Goal: Task Accomplishment & Management: Complete application form

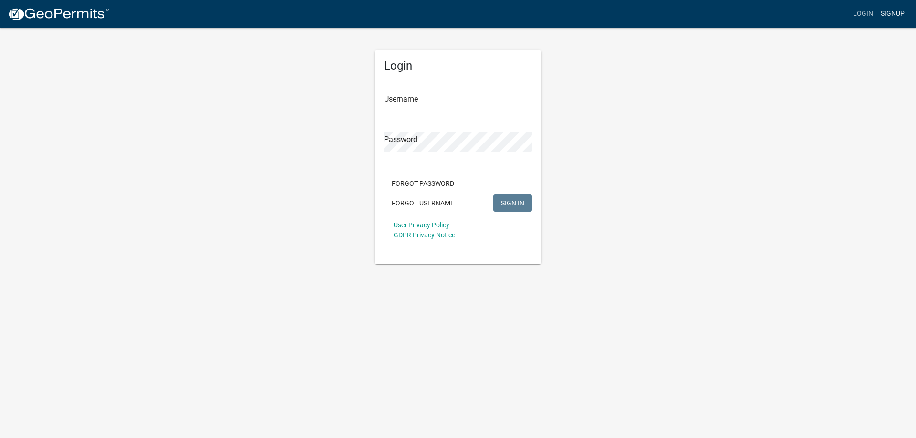
click at [888, 18] on link "Signup" at bounding box center [892, 14] width 31 height 18
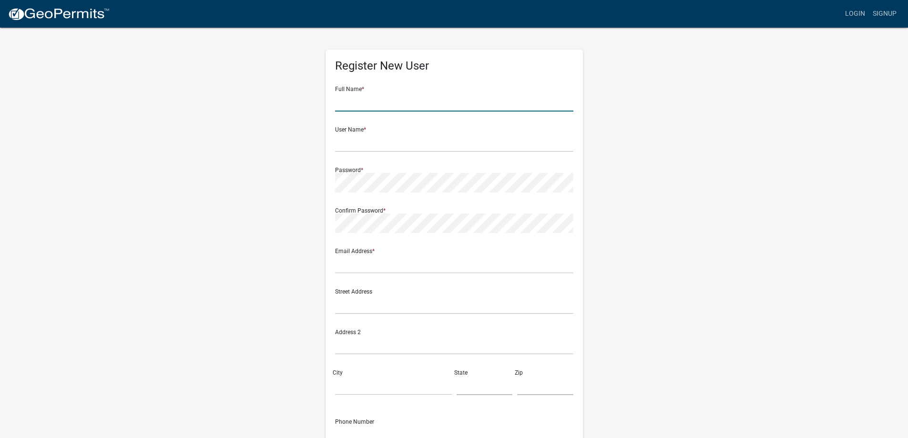
click at [346, 101] on input "text" at bounding box center [454, 102] width 238 height 20
type input "Climate Controil Systems of Greenwood"
click at [348, 145] on input "text" at bounding box center [454, 143] width 238 height 20
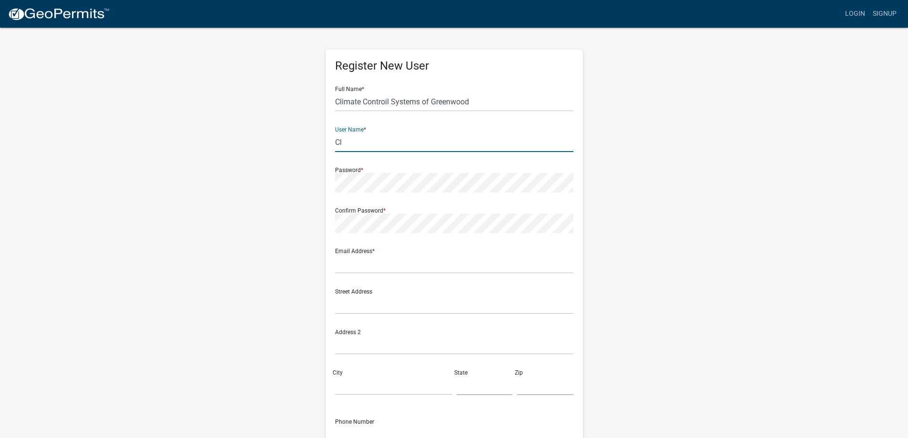
type input "C"
type input "[PERSON_NAME]"
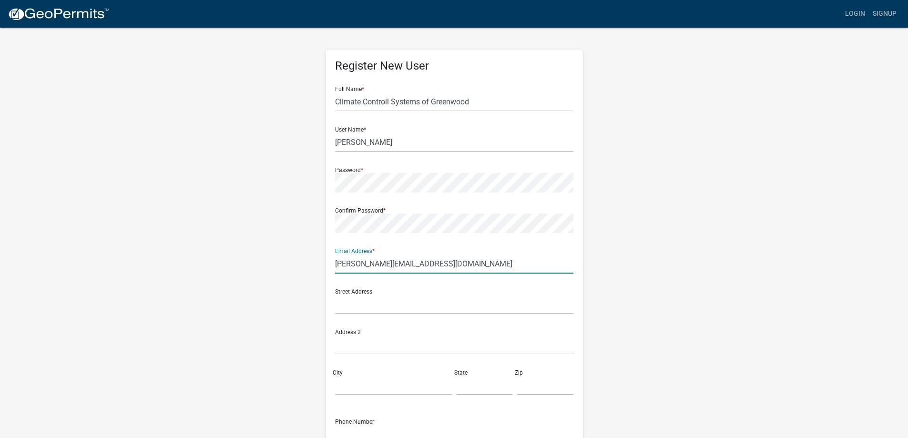
type input "[PERSON_NAME][EMAIL_ADDRESS][DOMAIN_NAME]"
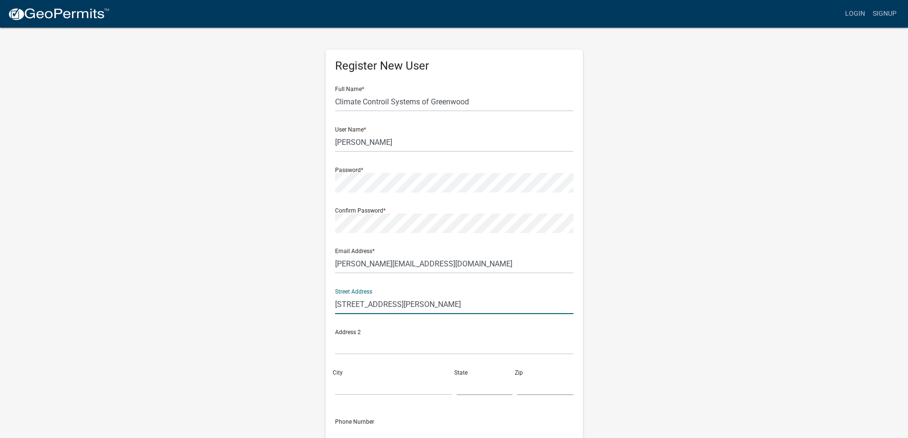
type input "[STREET_ADDRESS][PERSON_NAME]"
type input "Greenwood"
type input "SC"
type input "29646"
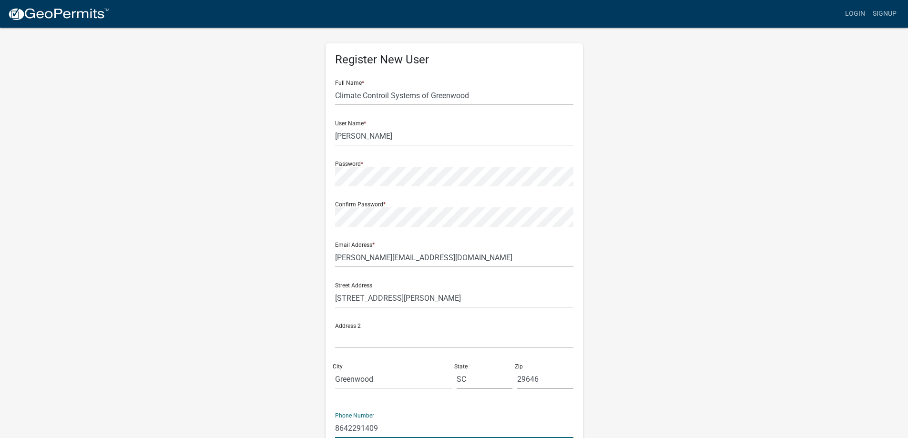
type input "8642291409"
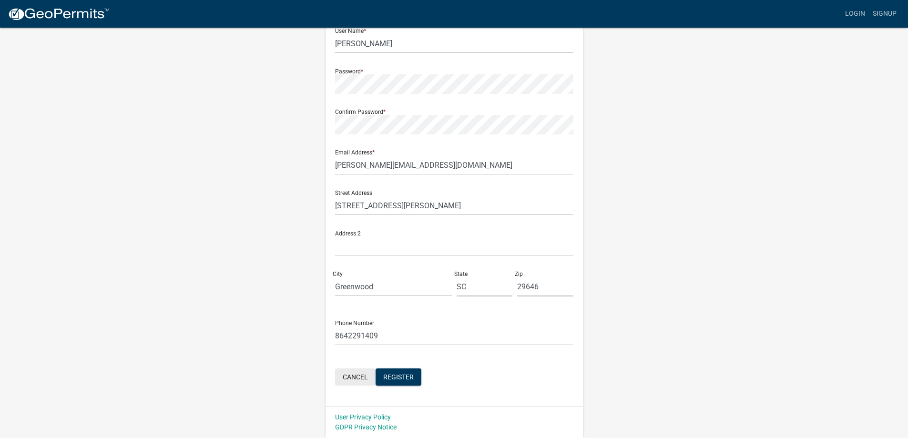
click button "Cancel" at bounding box center [355, 377] width 41 height 17
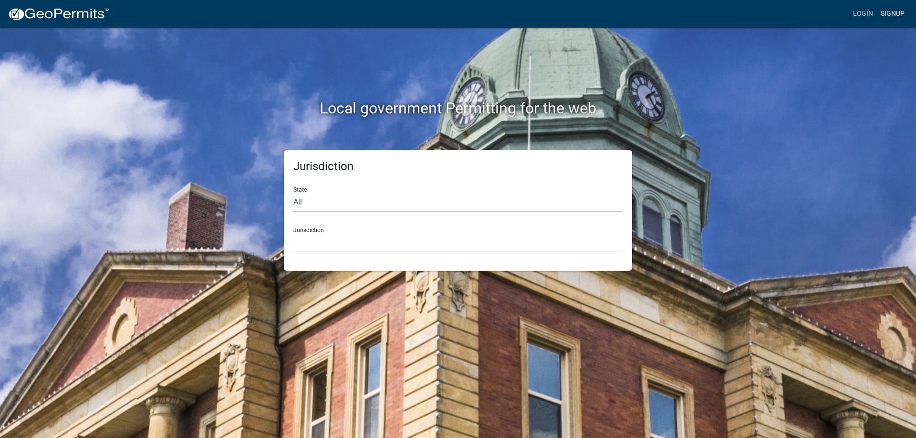
click at [886, 17] on link "Signup" at bounding box center [892, 14] width 31 height 18
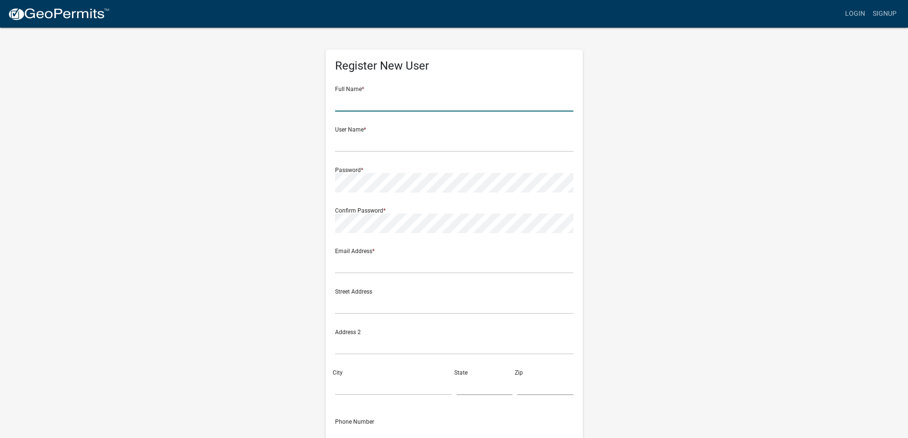
click at [463, 108] on input "text" at bounding box center [454, 102] width 238 height 20
type input "S"
type input "Climate Controil Systems of Greenwood"
click at [395, 137] on input "text" at bounding box center [454, 143] width 238 height 20
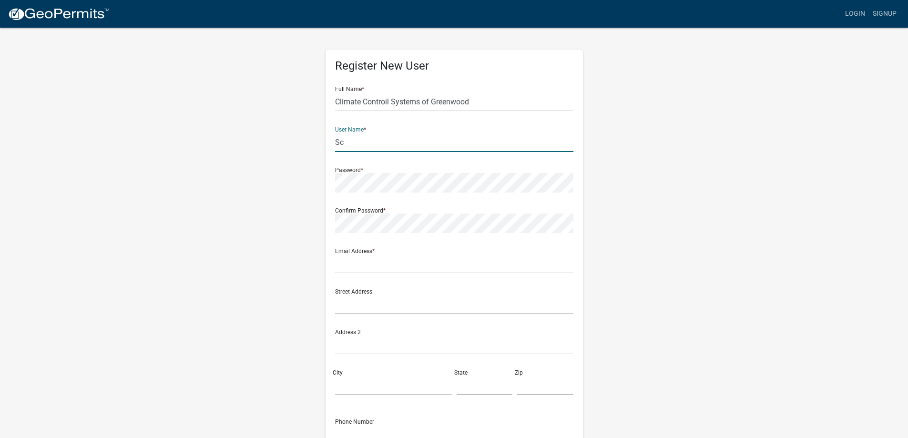
type input "[PERSON_NAME]"
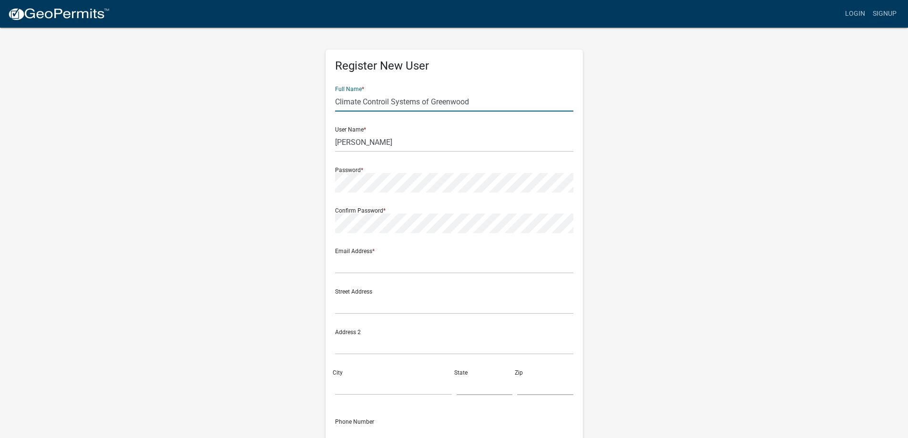
drag, startPoint x: 386, startPoint y: 102, endPoint x: 391, endPoint y: 103, distance: 4.8
click at [391, 103] on input "Climate Controil Systems of Greenwood" at bounding box center [454, 102] width 238 height 20
click at [387, 101] on input "Climate Controil Systems of Greenwood" at bounding box center [454, 102] width 238 height 20
click at [389, 102] on input "Climate Controil Systems of Greenwood" at bounding box center [454, 102] width 238 height 20
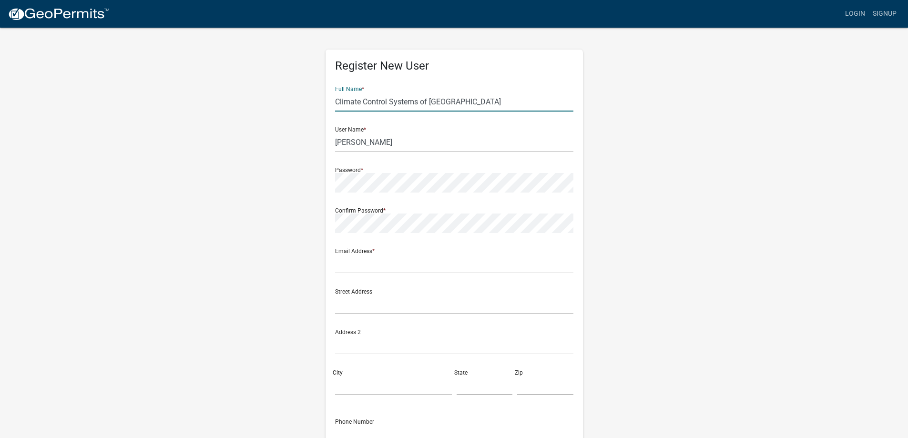
type input "Climate Control Systems of [GEOGRAPHIC_DATA]"
click at [423, 261] on input "text" at bounding box center [454, 264] width 238 height 20
type input "[PERSON_NAME][EMAIL_ADDRESS][DOMAIN_NAME]"
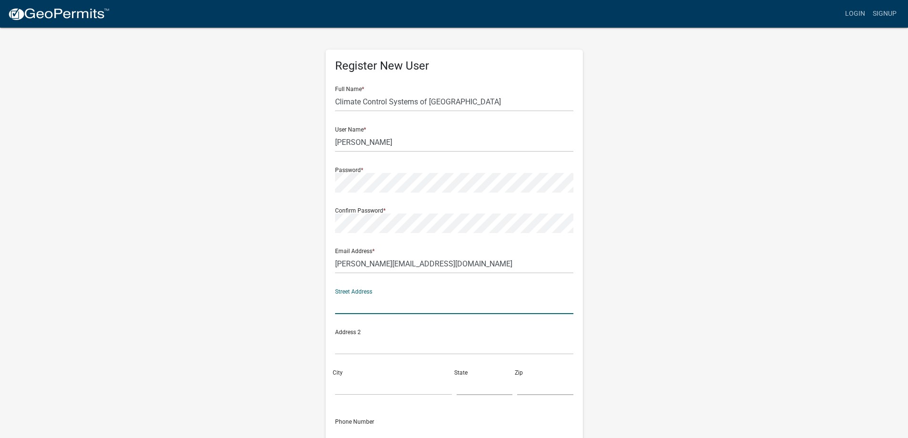
click at [412, 298] on input "text" at bounding box center [454, 305] width 238 height 20
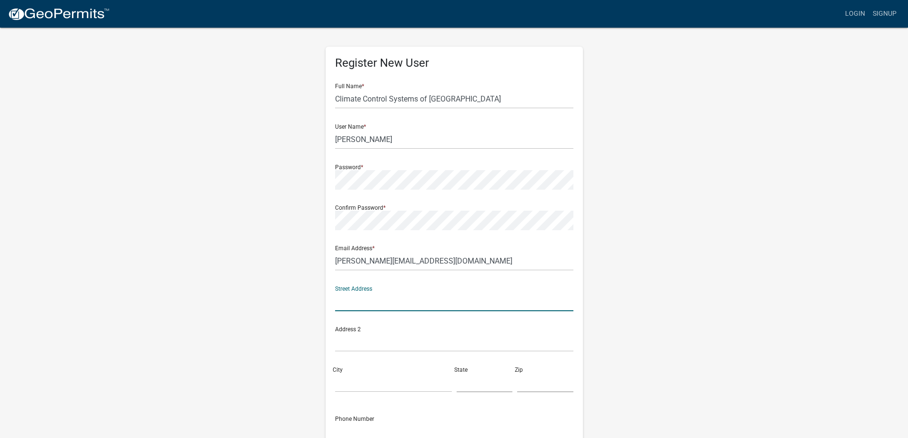
scroll to position [48, 0]
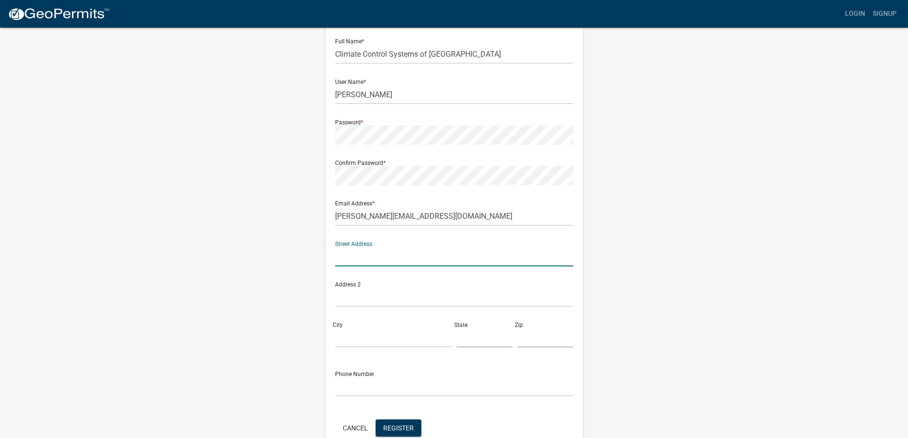
click at [424, 255] on input "text" at bounding box center [454, 257] width 238 height 20
type input "[STREET_ADDRESS][PERSON_NAME]"
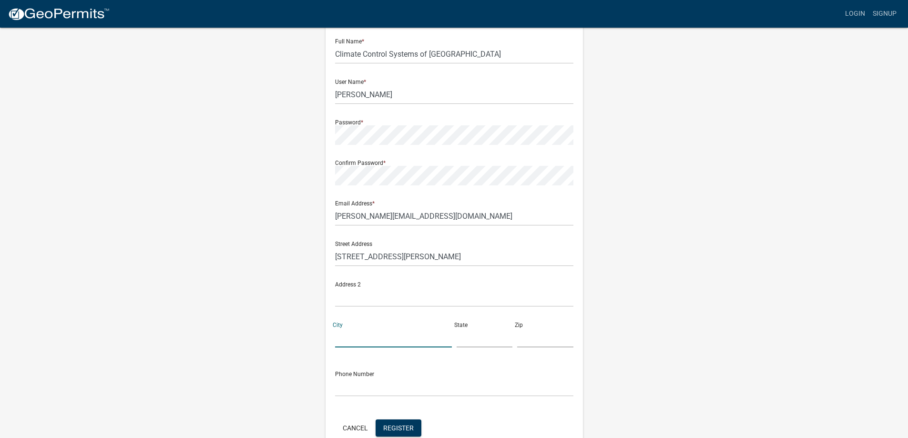
click at [377, 336] on input "City" at bounding box center [393, 338] width 117 height 20
type input "F"
type input "Greenwood"
type input "SC"
click at [534, 337] on input "text" at bounding box center [545, 338] width 56 height 20
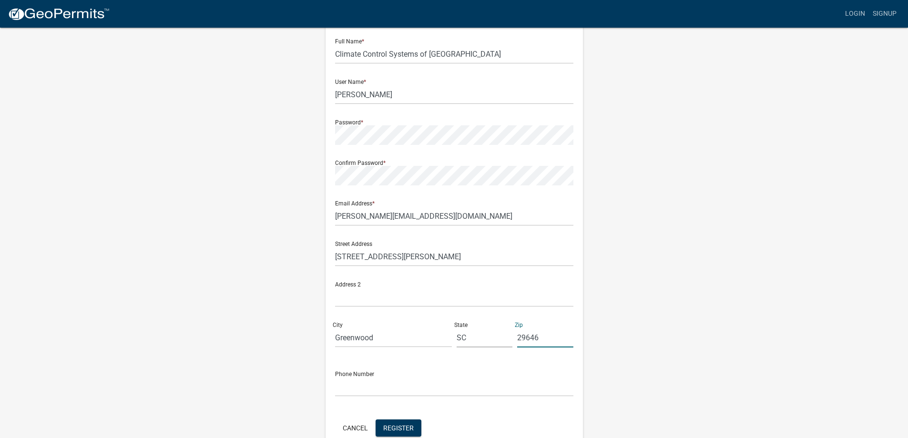
type input "29646"
click at [446, 371] on div "Phone Number" at bounding box center [454, 380] width 238 height 33
click at [444, 383] on input "text" at bounding box center [454, 387] width 238 height 20
type input "[PHONE_NUMBER]"
click at [417, 427] on button "Register" at bounding box center [399, 428] width 46 height 17
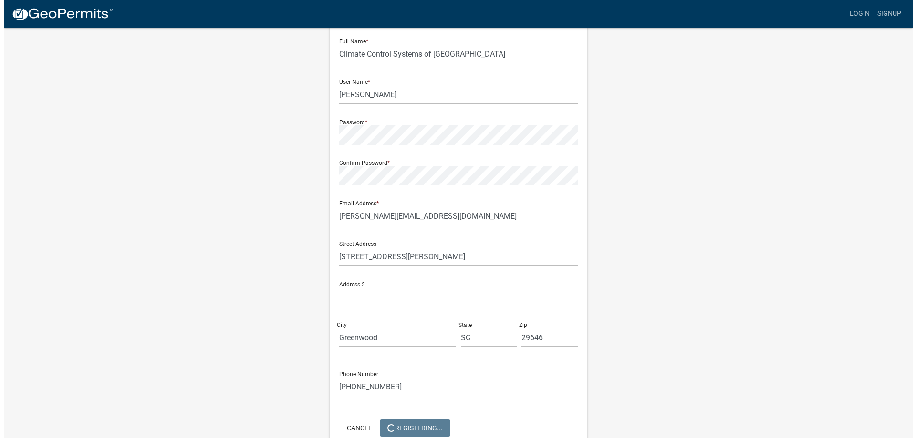
scroll to position [0, 0]
